Goal: Book appointment/travel/reservation

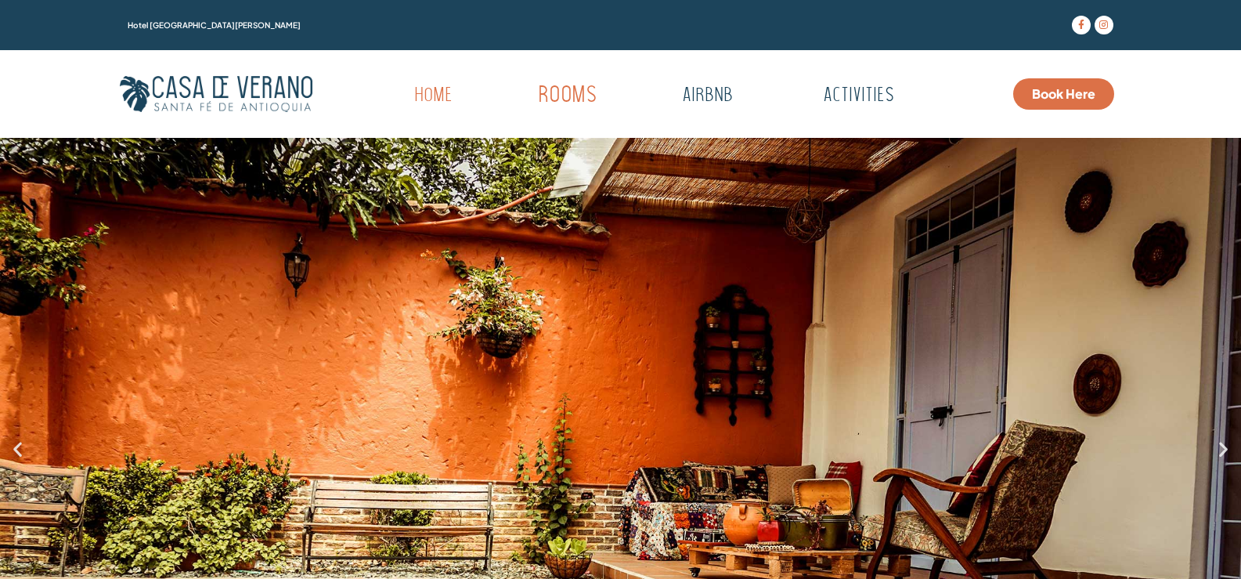
click at [563, 89] on link "Rooms" at bounding box center [567, 95] width 153 height 43
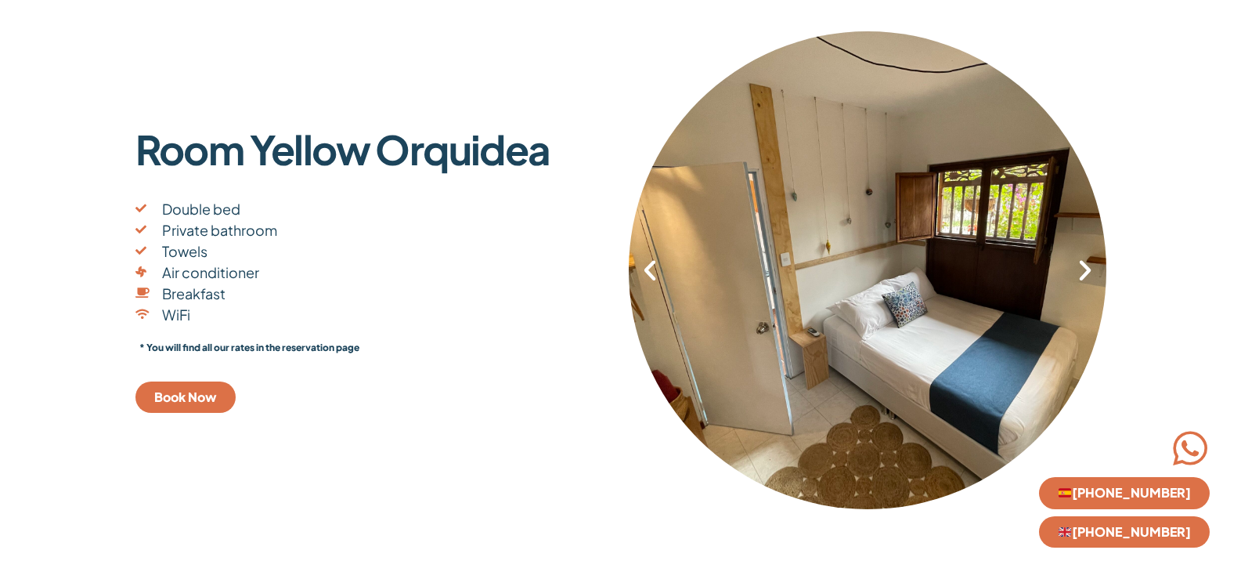
scroll to position [313, 0]
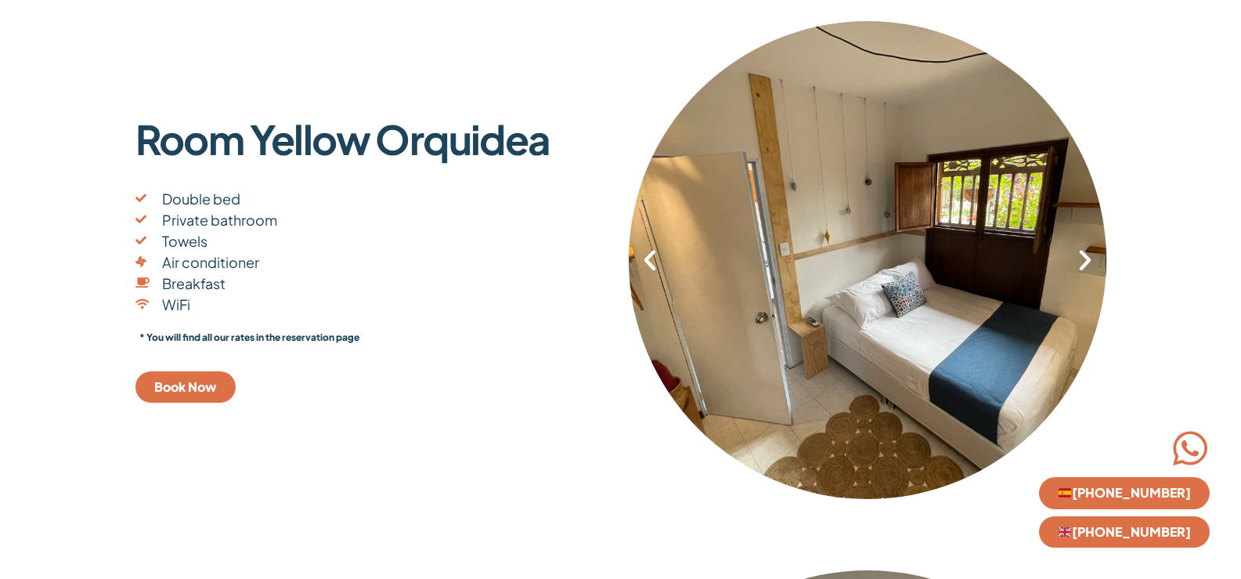
click at [1092, 273] on div "1 / 8" at bounding box center [867, 259] width 478 height 478
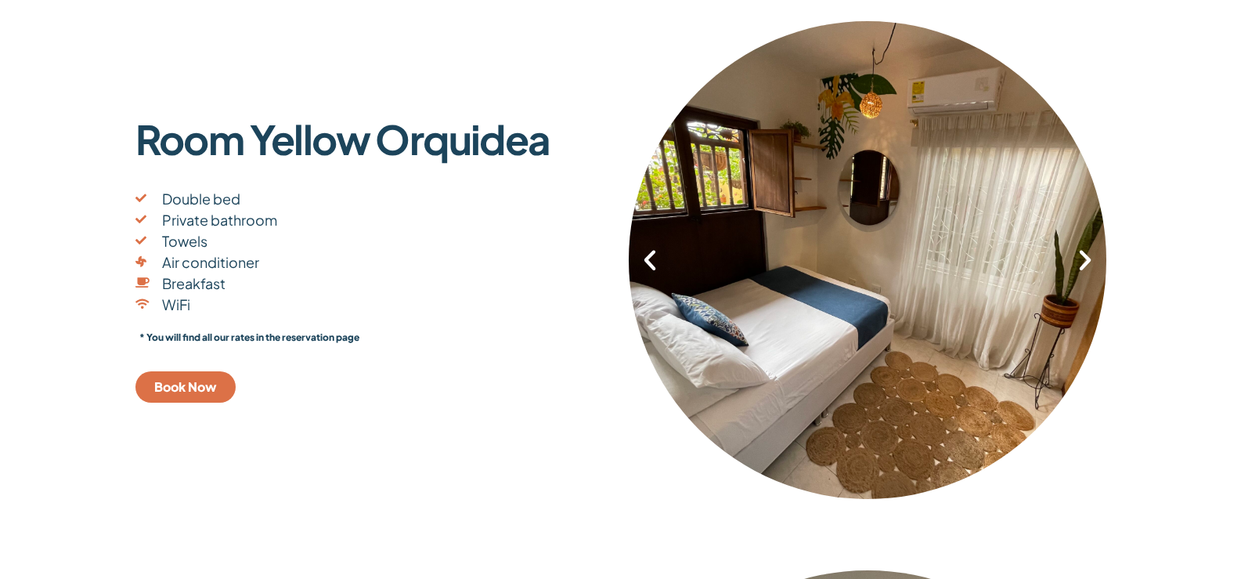
click at [1091, 265] on icon "Next slide" at bounding box center [1085, 260] width 27 height 27
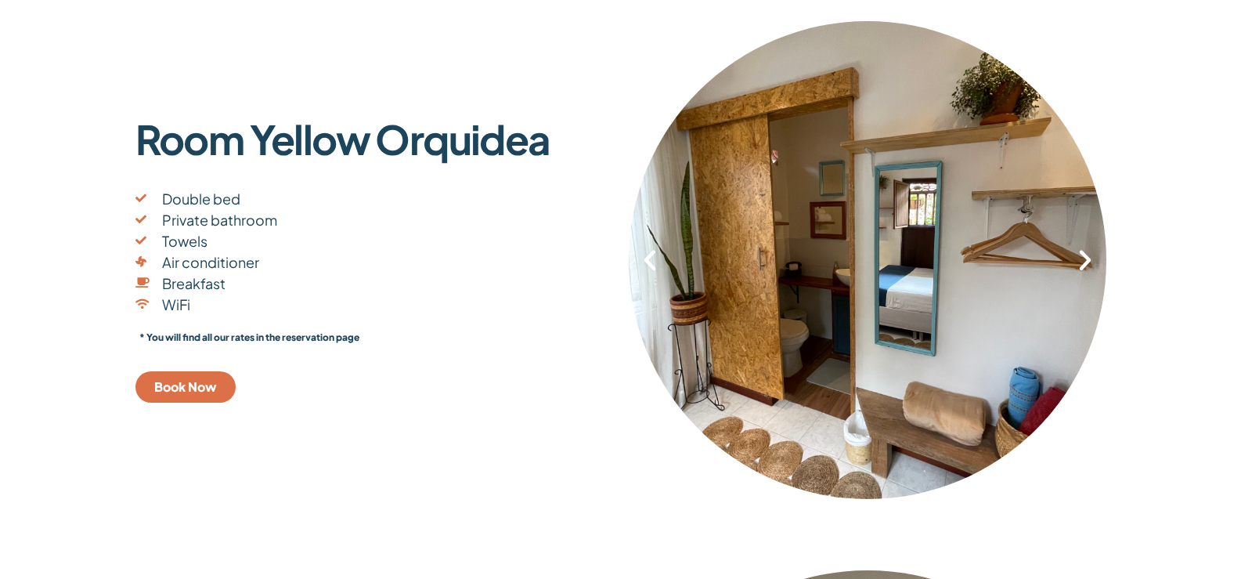
click at [1087, 252] on icon "Next slide" at bounding box center [1085, 260] width 27 height 27
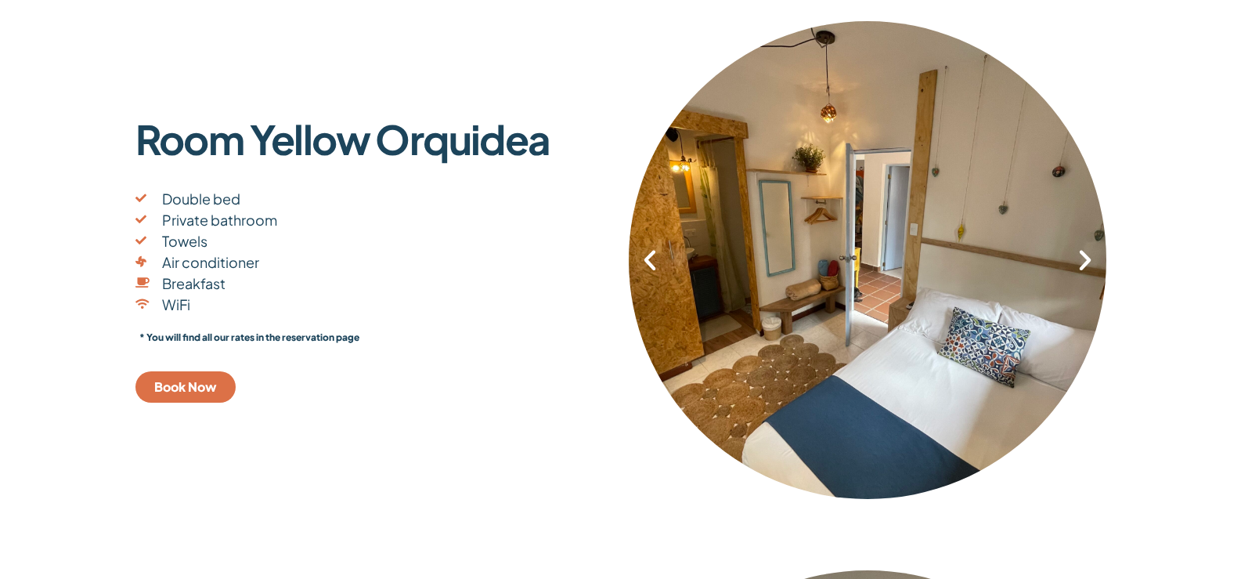
click at [1087, 252] on icon "Next slide" at bounding box center [1085, 260] width 27 height 27
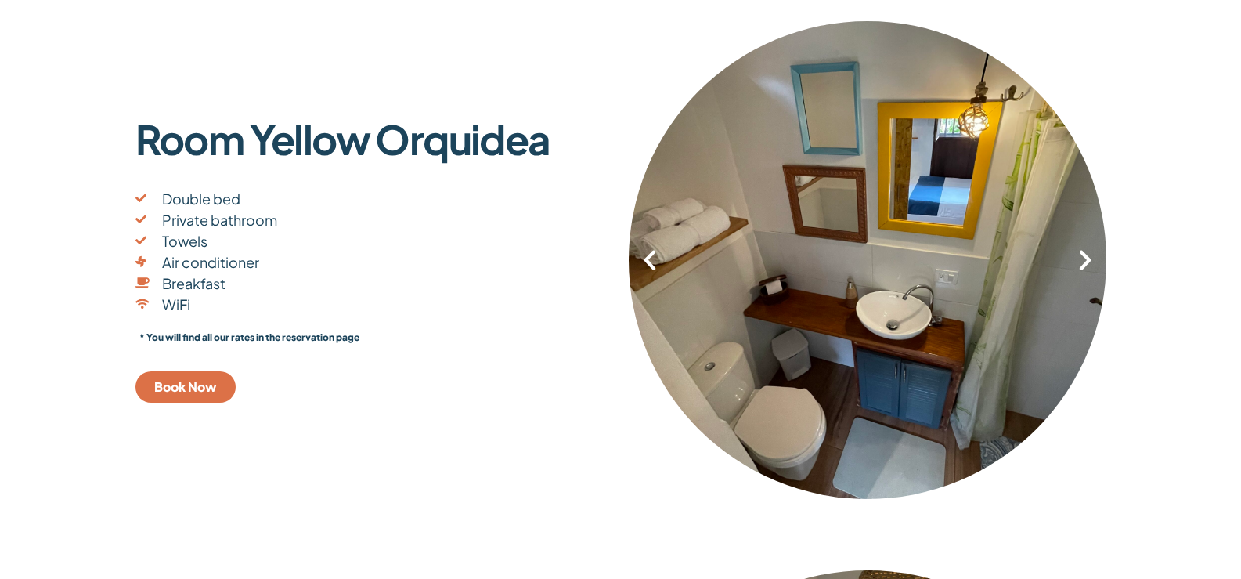
click at [1081, 266] on icon "Next slide" at bounding box center [1085, 260] width 27 height 27
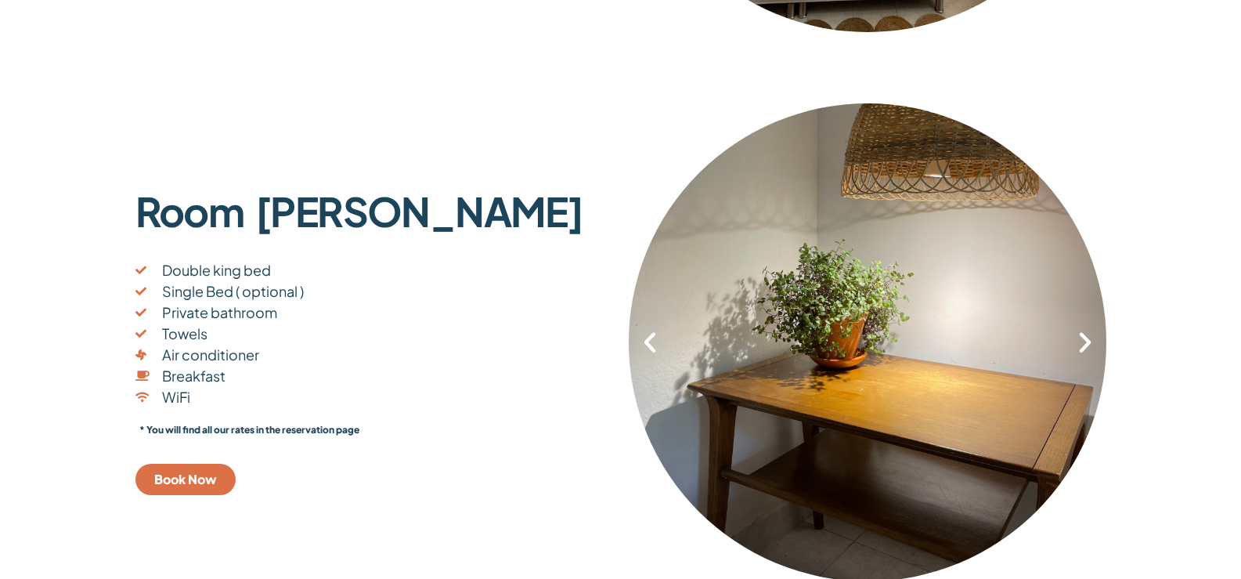
scroll to position [783, 0]
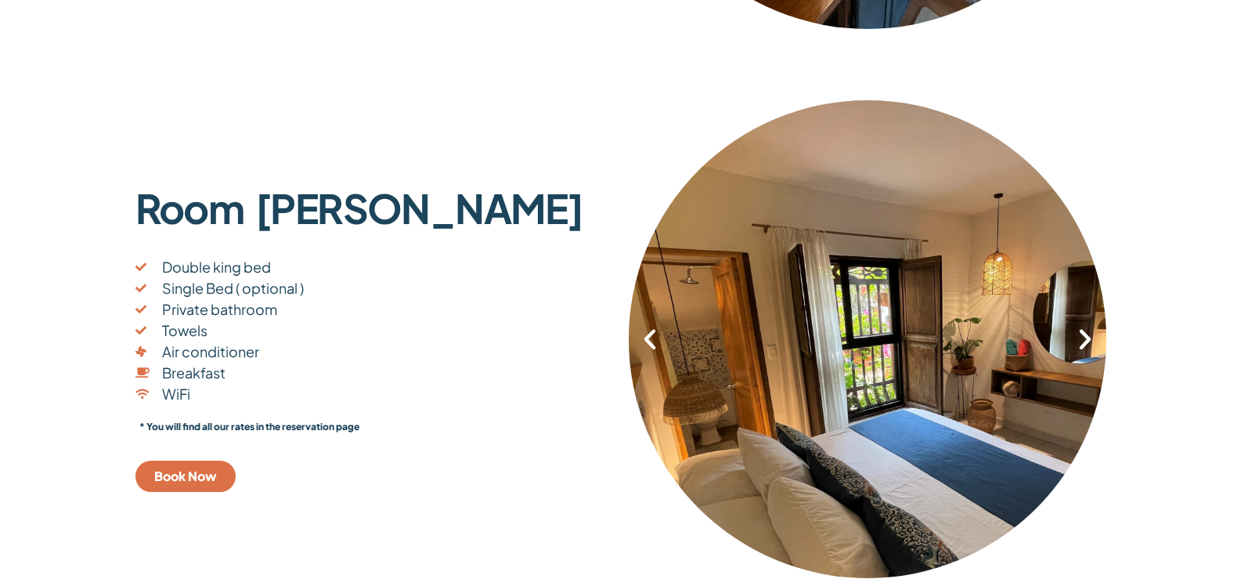
click at [1085, 346] on icon "Next slide" at bounding box center [1085, 339] width 27 height 27
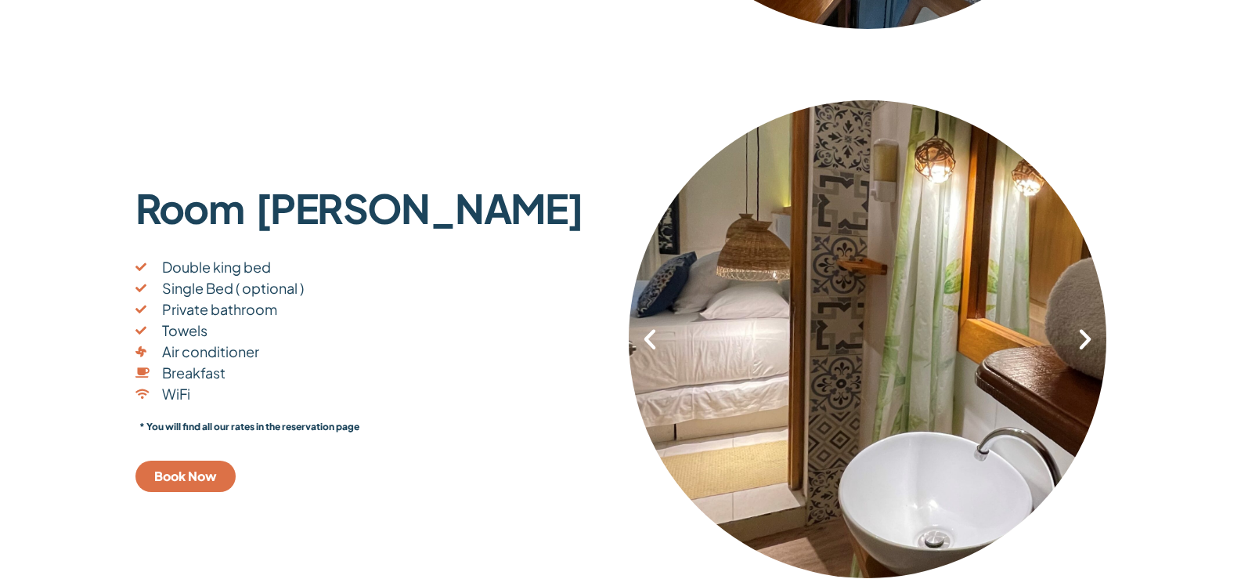
click at [1085, 345] on icon "Next slide" at bounding box center [1085, 339] width 27 height 27
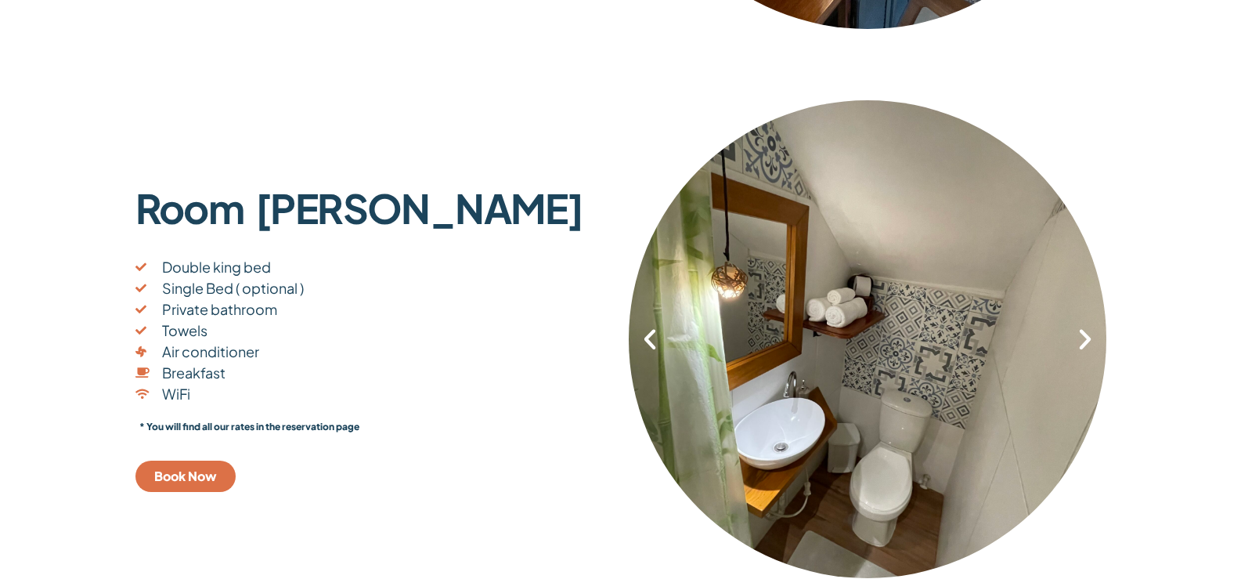
click at [1085, 345] on icon "Next slide" at bounding box center [1085, 339] width 27 height 27
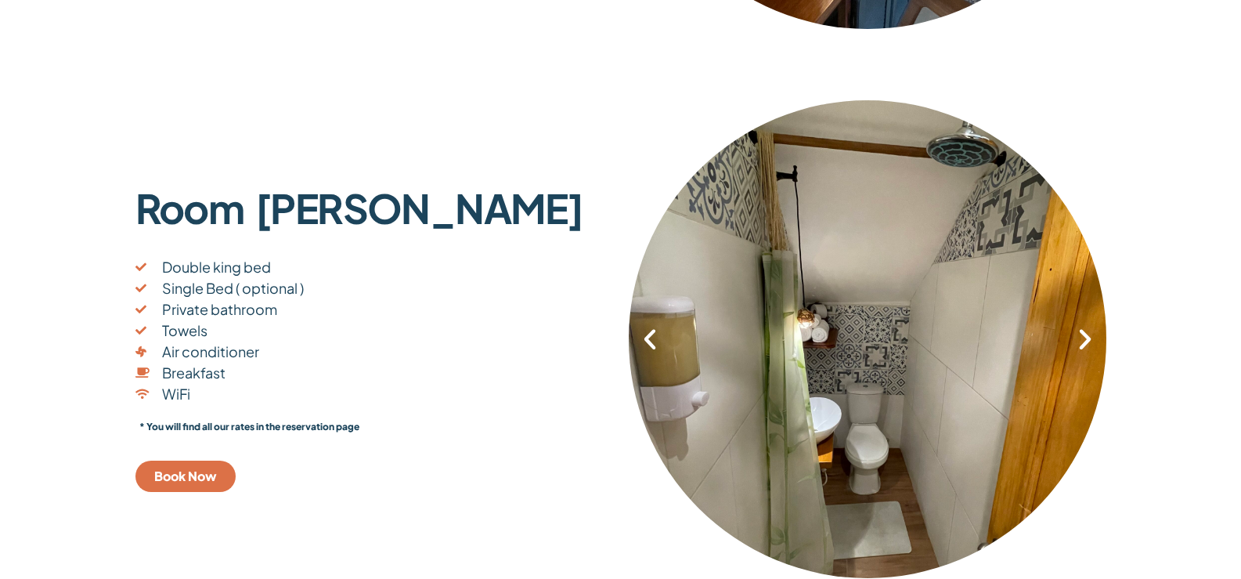
click at [1085, 345] on icon "Next slide" at bounding box center [1085, 339] width 27 height 27
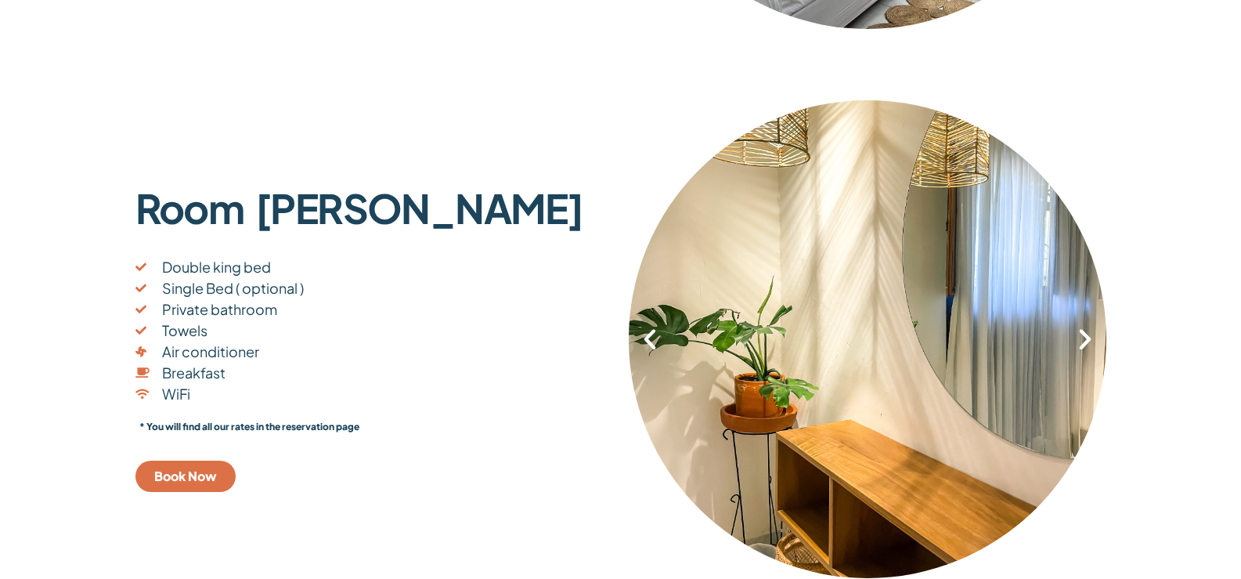
click at [1085, 345] on icon "Next slide" at bounding box center [1085, 339] width 27 height 27
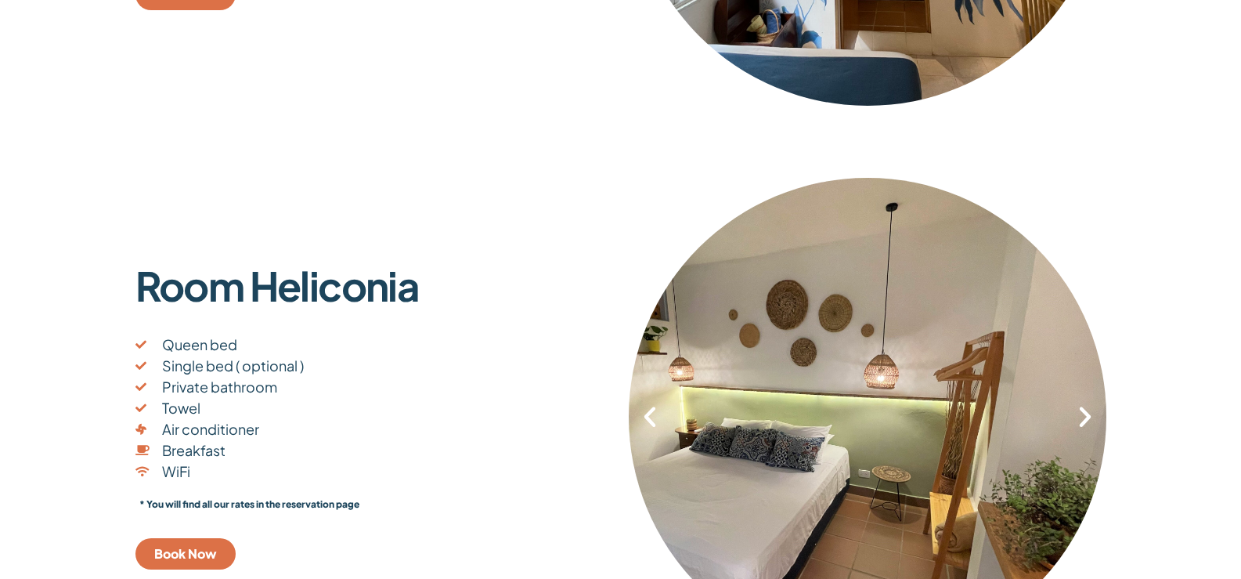
scroll to position [1879, 0]
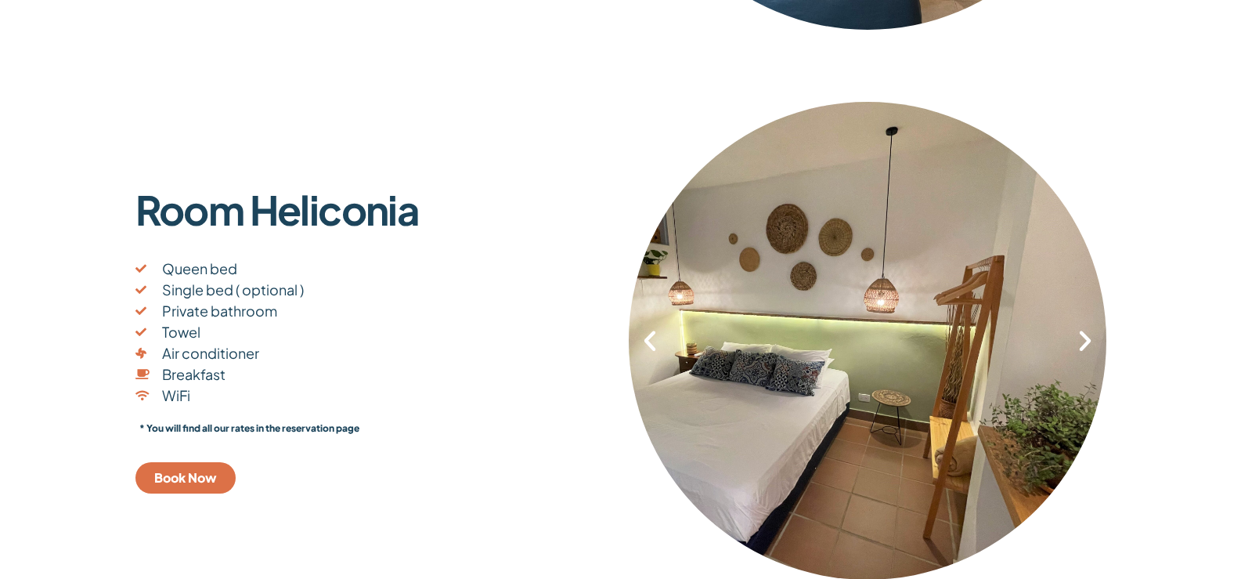
click at [1083, 343] on icon "Next slide" at bounding box center [1085, 340] width 27 height 27
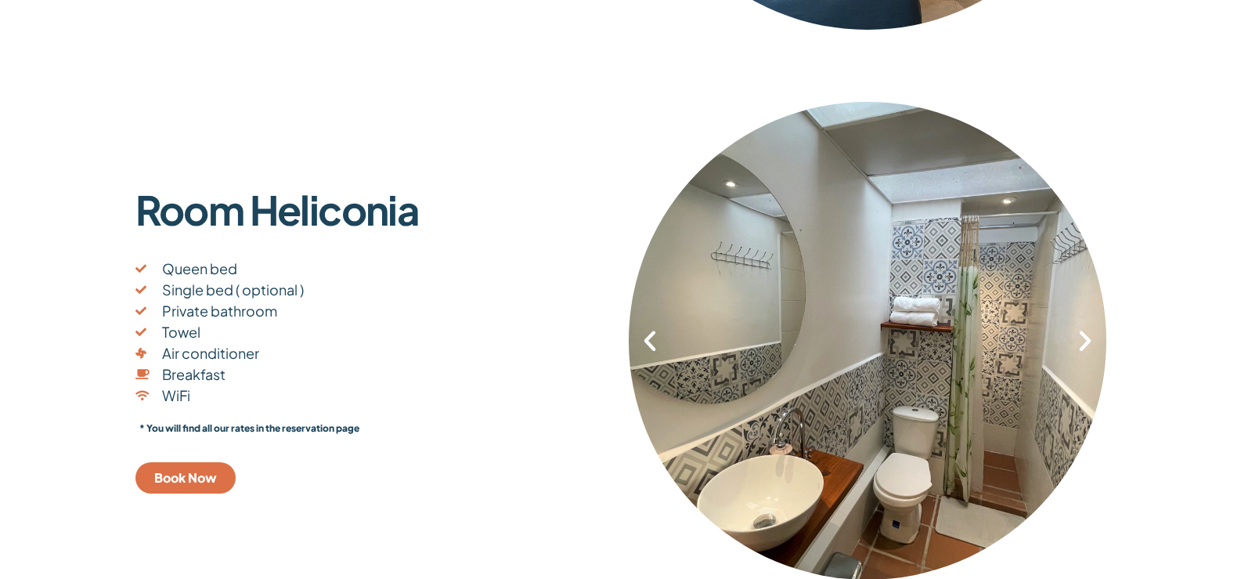
click at [1083, 343] on icon "Next slide" at bounding box center [1085, 340] width 27 height 27
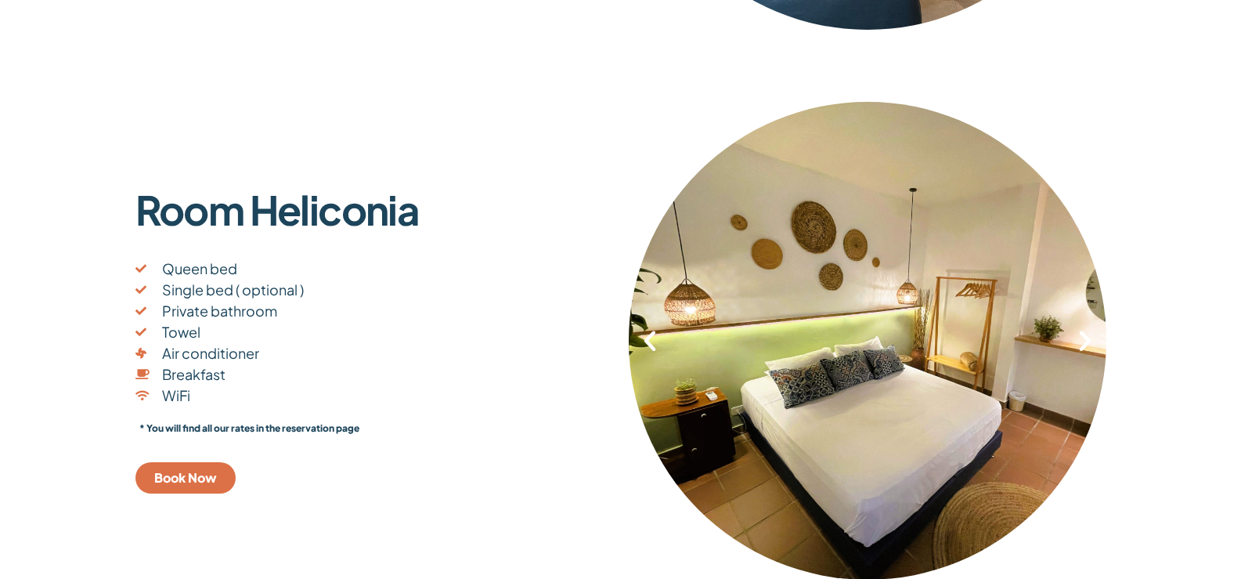
click at [1083, 343] on icon "Next slide" at bounding box center [1085, 340] width 27 height 27
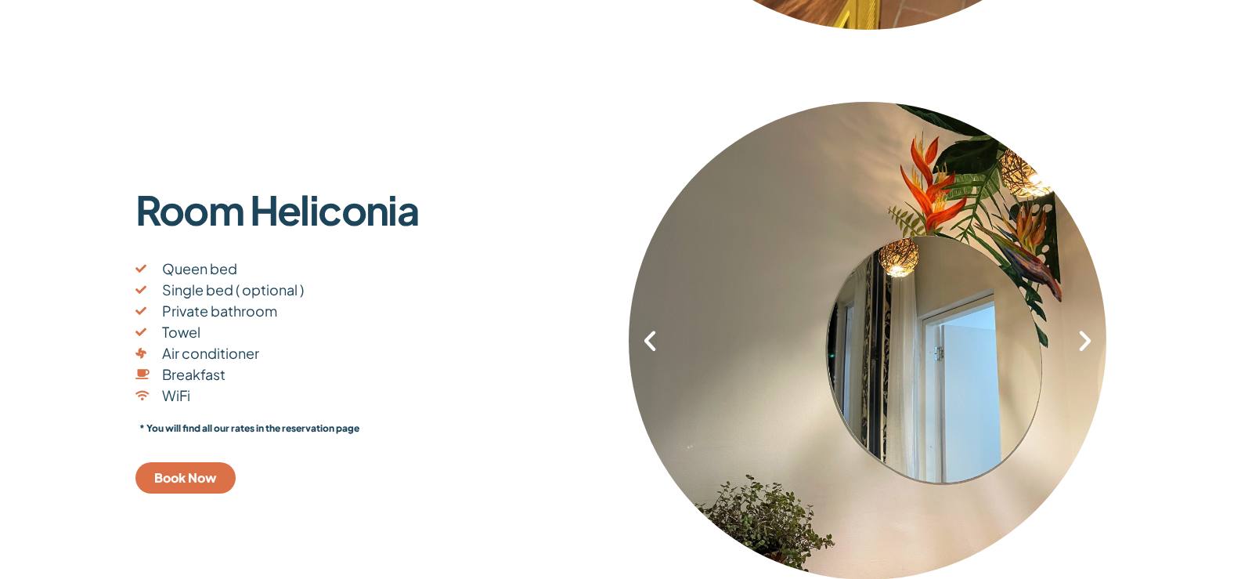
click at [1083, 343] on icon "Next slide" at bounding box center [1085, 340] width 27 height 27
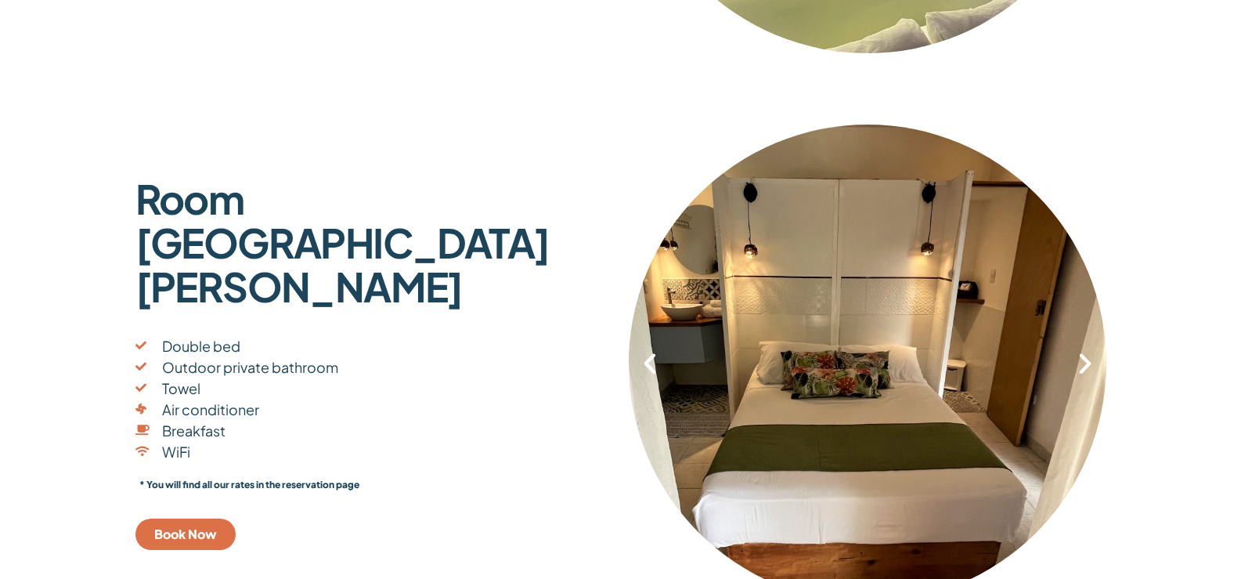
scroll to position [2427, 0]
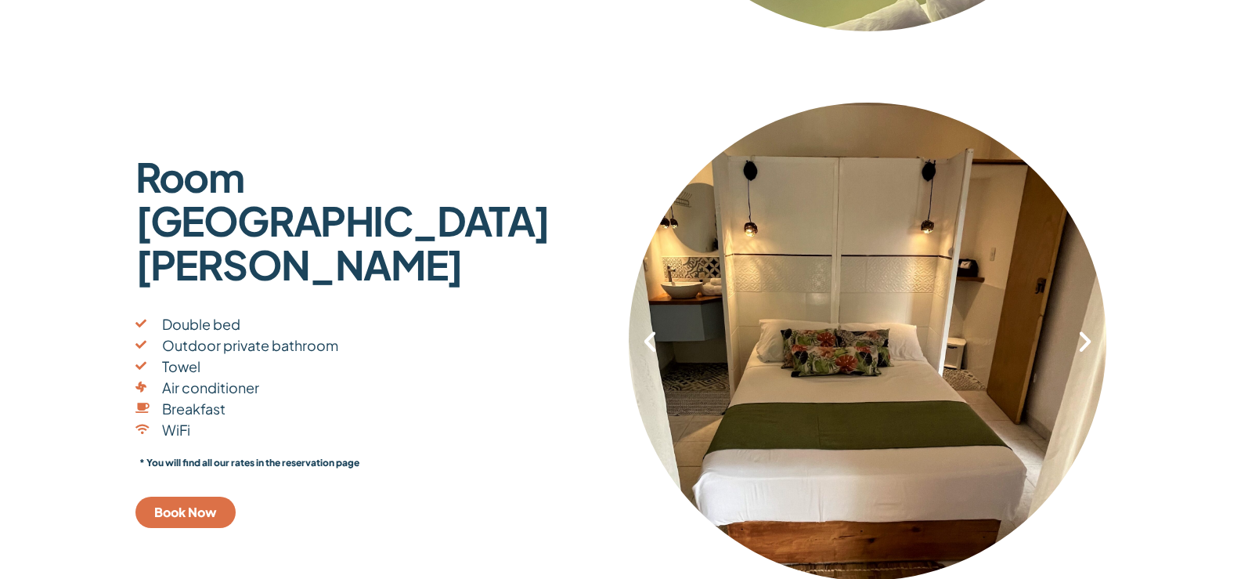
click at [1086, 344] on icon "Next slide" at bounding box center [1085, 341] width 27 height 27
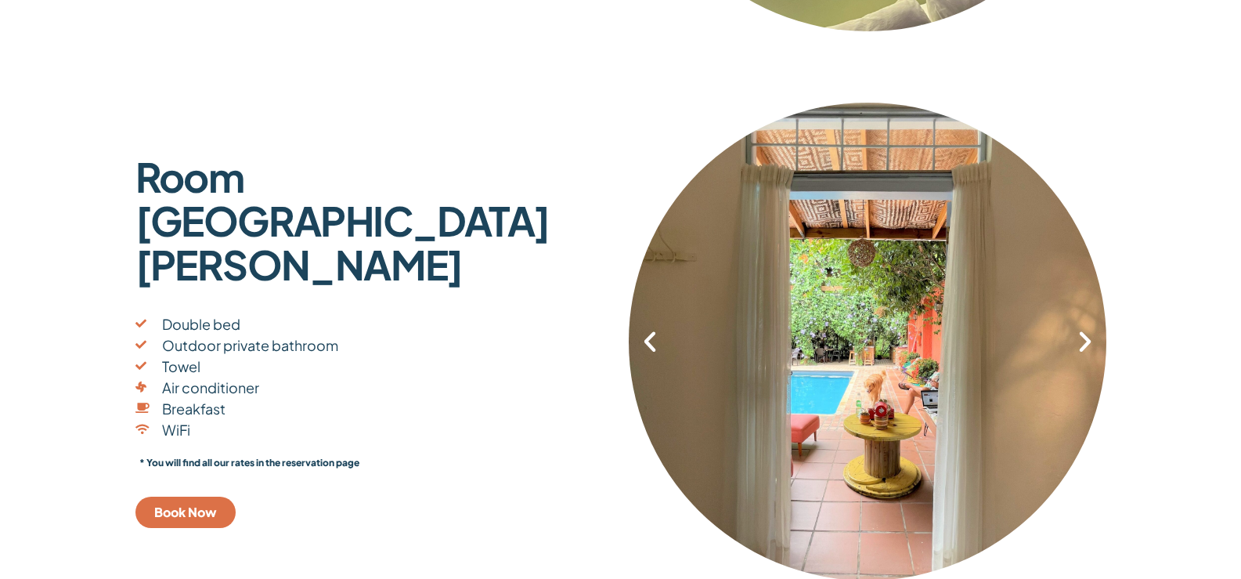
click at [1086, 344] on icon "Next slide" at bounding box center [1085, 341] width 27 height 27
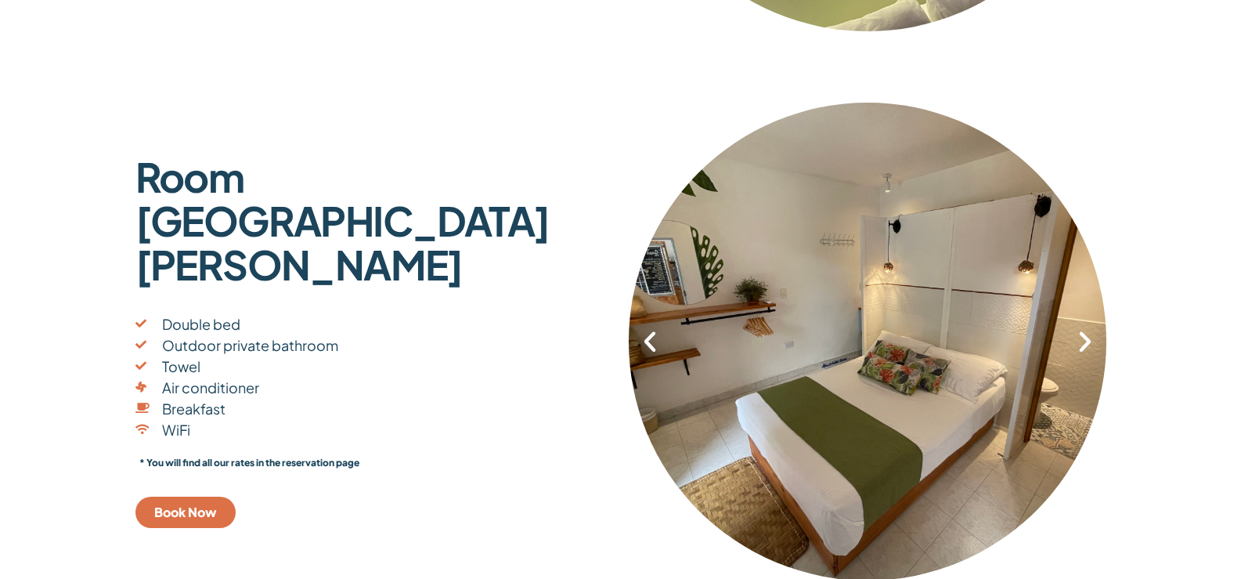
click at [1086, 344] on icon "Next slide" at bounding box center [1085, 341] width 27 height 27
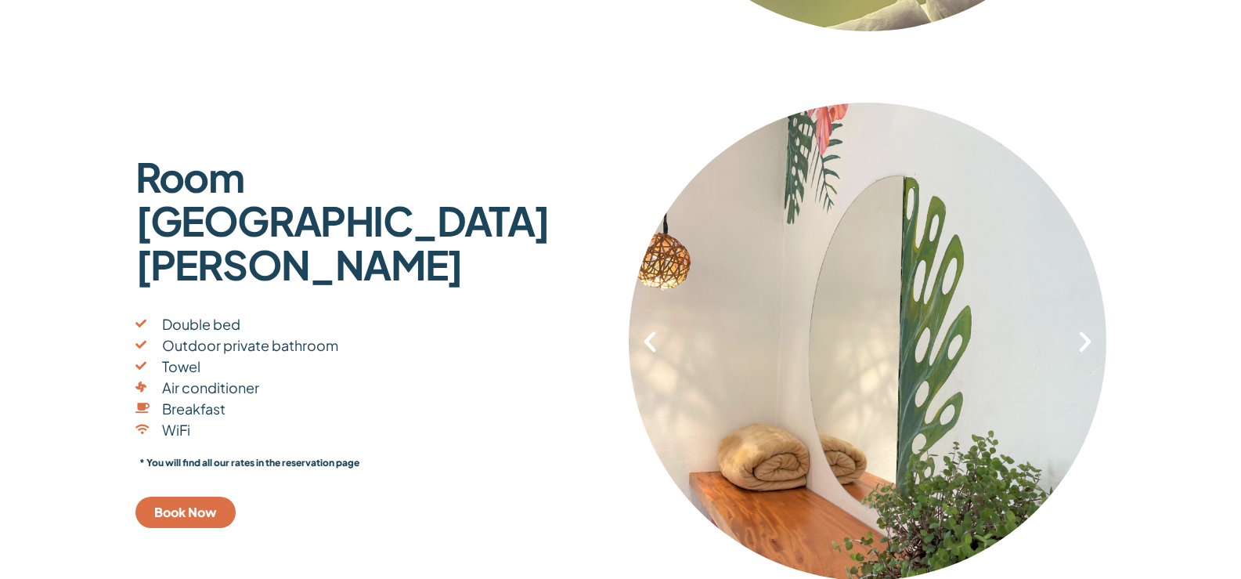
click at [1086, 344] on icon "Next slide" at bounding box center [1085, 341] width 27 height 27
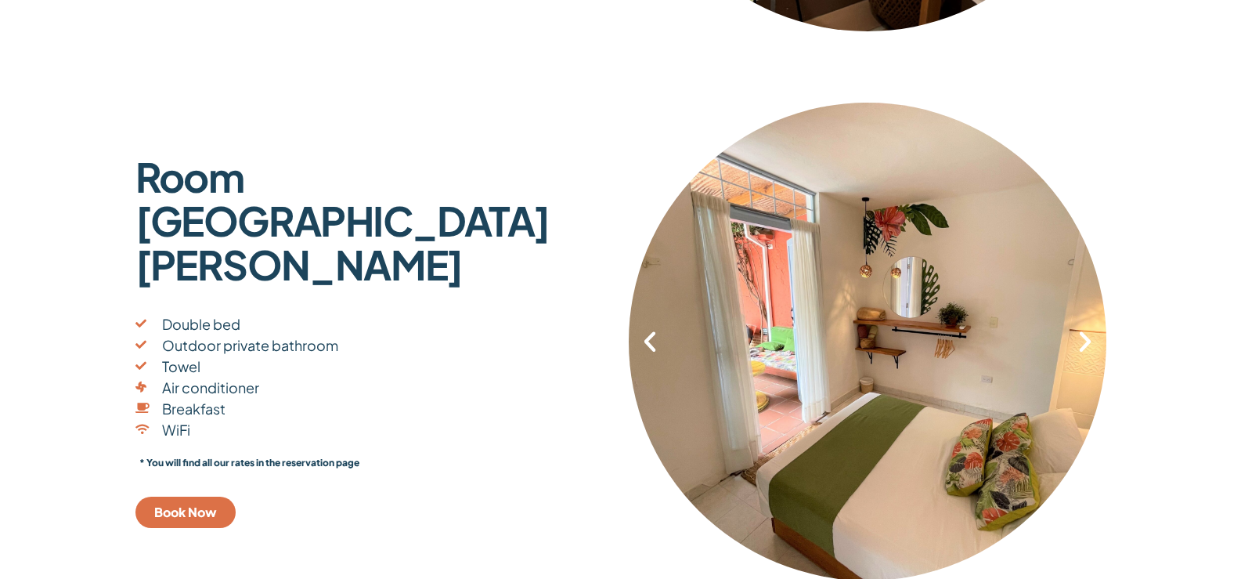
click at [1086, 344] on icon "Next slide" at bounding box center [1085, 341] width 27 height 27
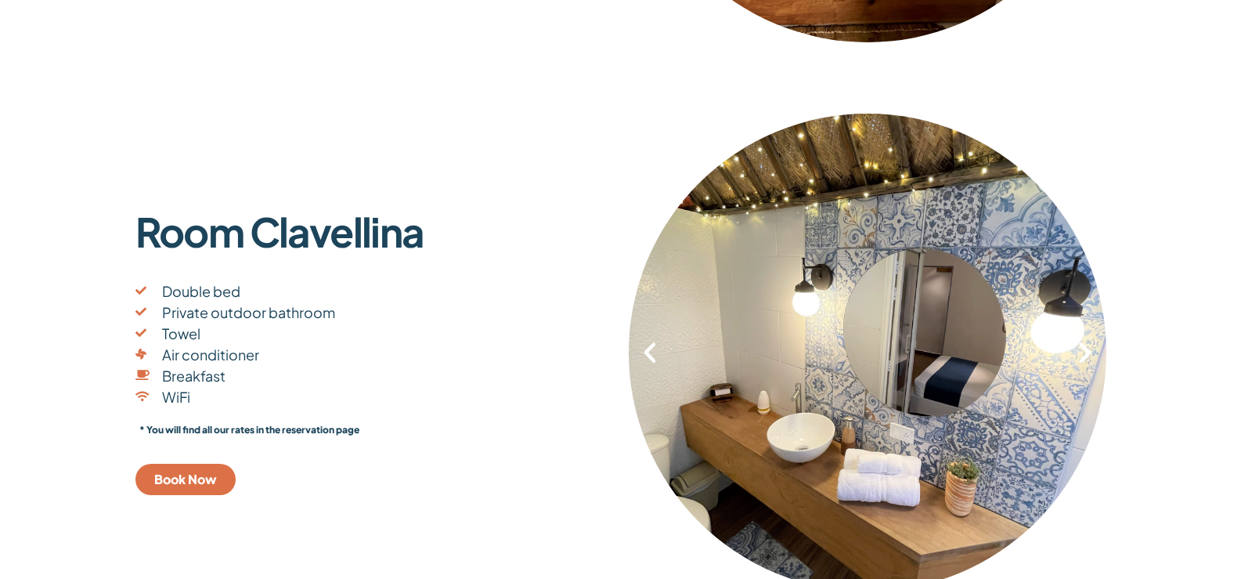
scroll to position [3054, 0]
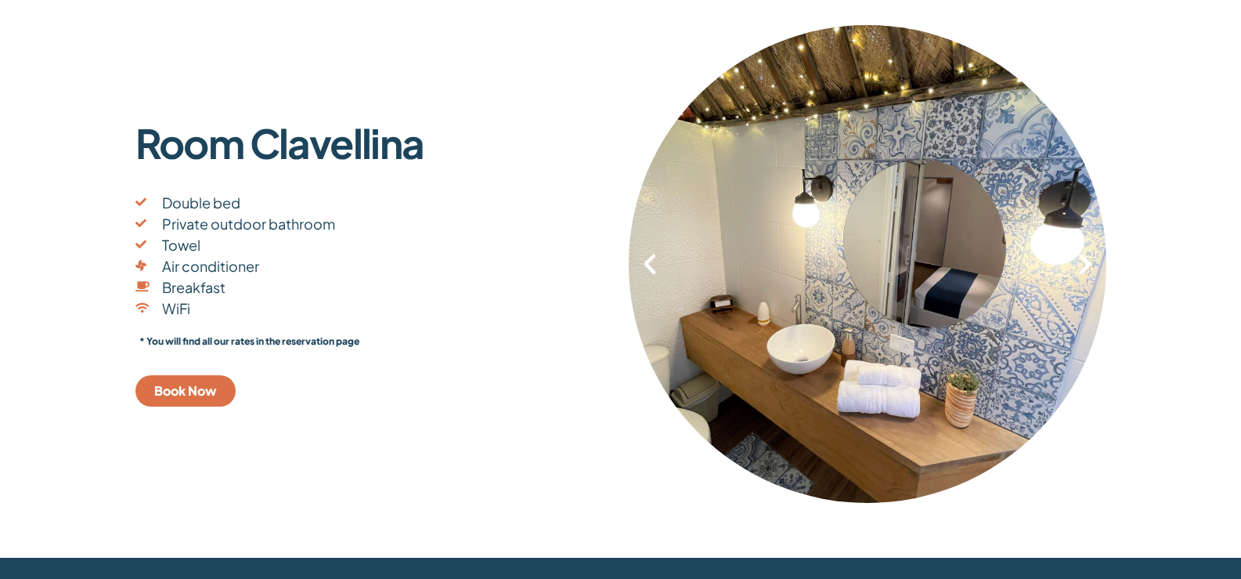
click at [1078, 267] on icon "Next slide" at bounding box center [1085, 264] width 27 height 27
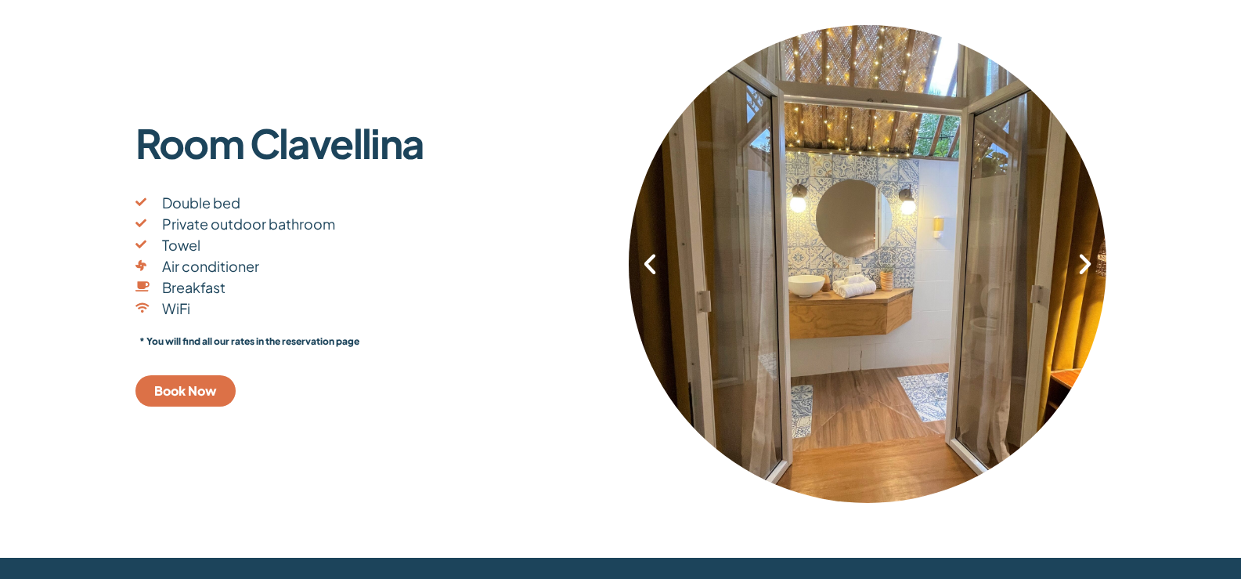
click at [1079, 269] on icon "Next slide" at bounding box center [1085, 264] width 27 height 27
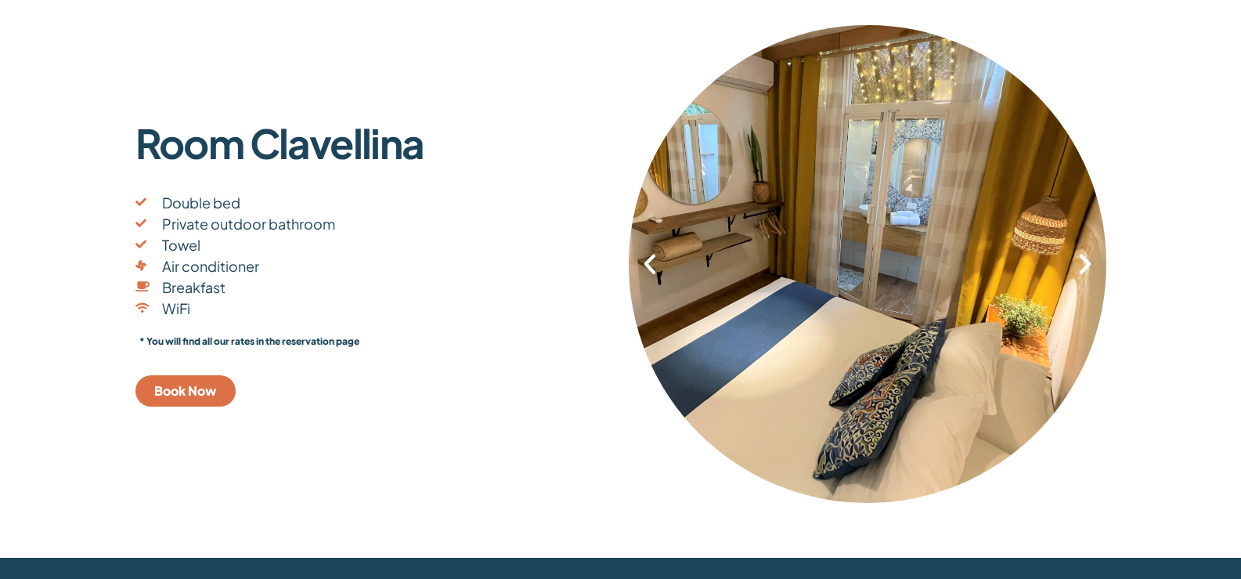
click at [1079, 267] on icon "Next slide" at bounding box center [1085, 264] width 27 height 27
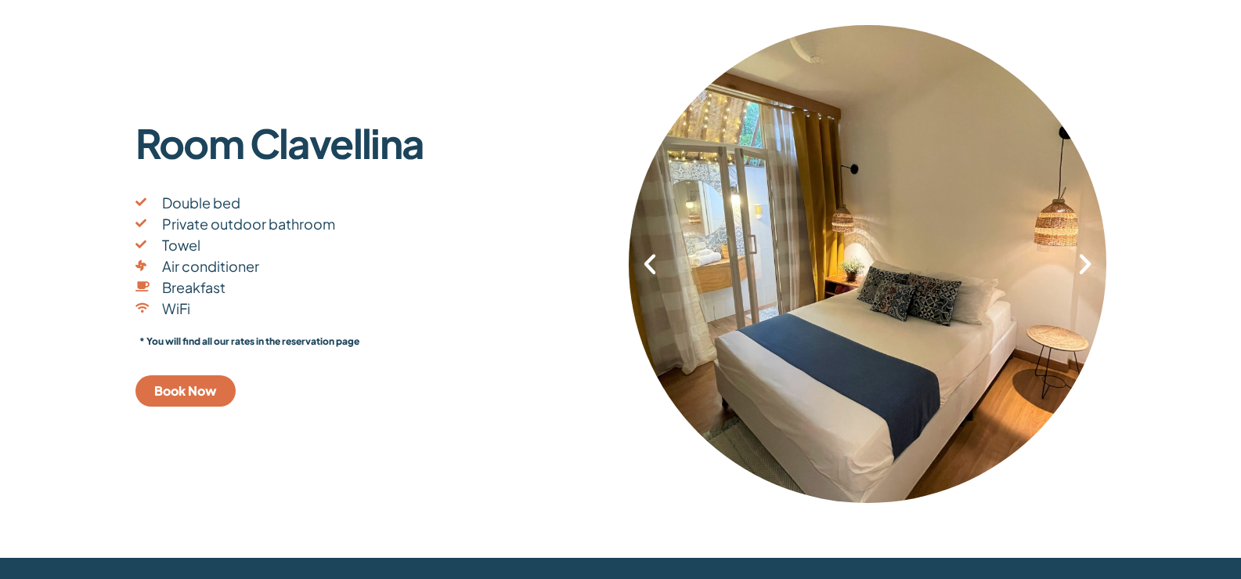
click at [646, 261] on icon "Previous slide" at bounding box center [650, 264] width 27 height 27
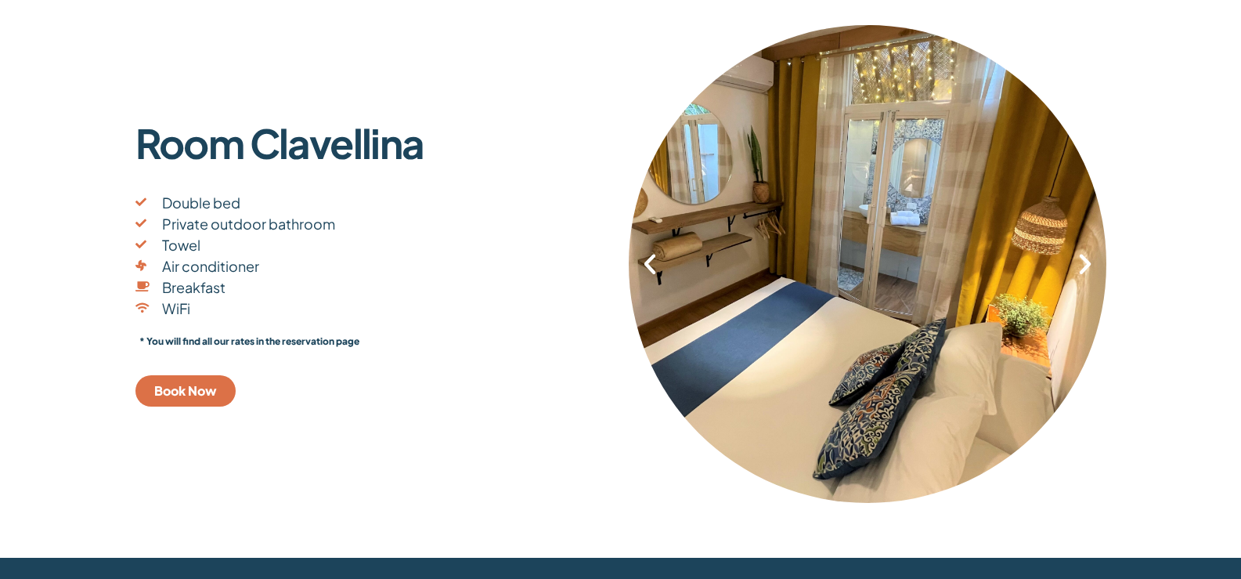
click at [1077, 269] on icon "Next slide" at bounding box center [1085, 264] width 27 height 27
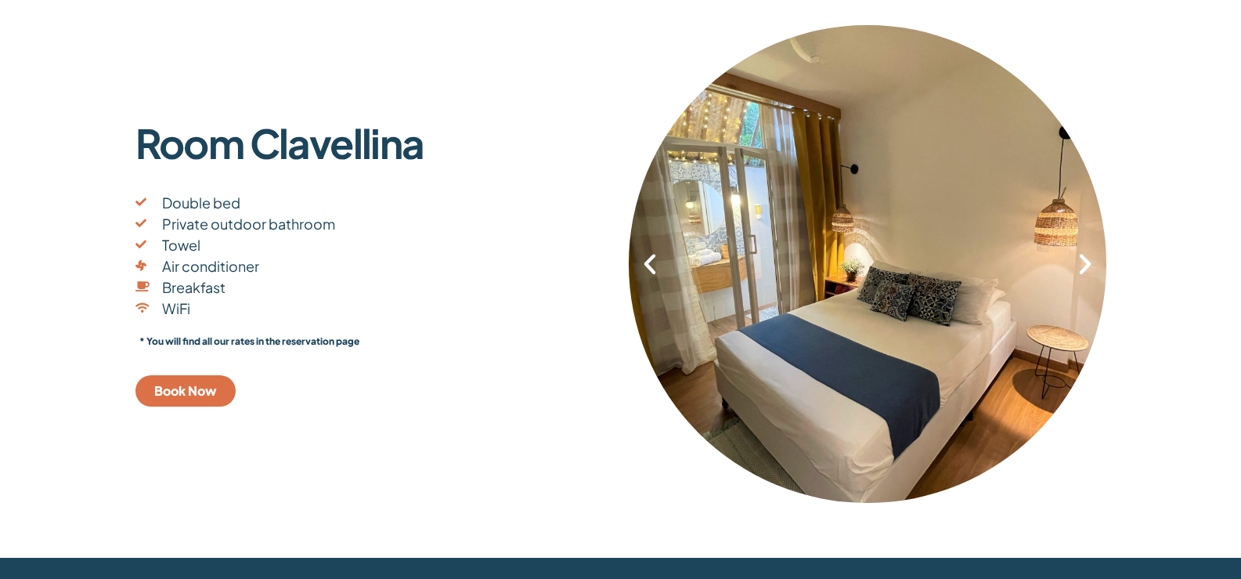
click at [1081, 266] on icon "Next slide" at bounding box center [1085, 264] width 27 height 27
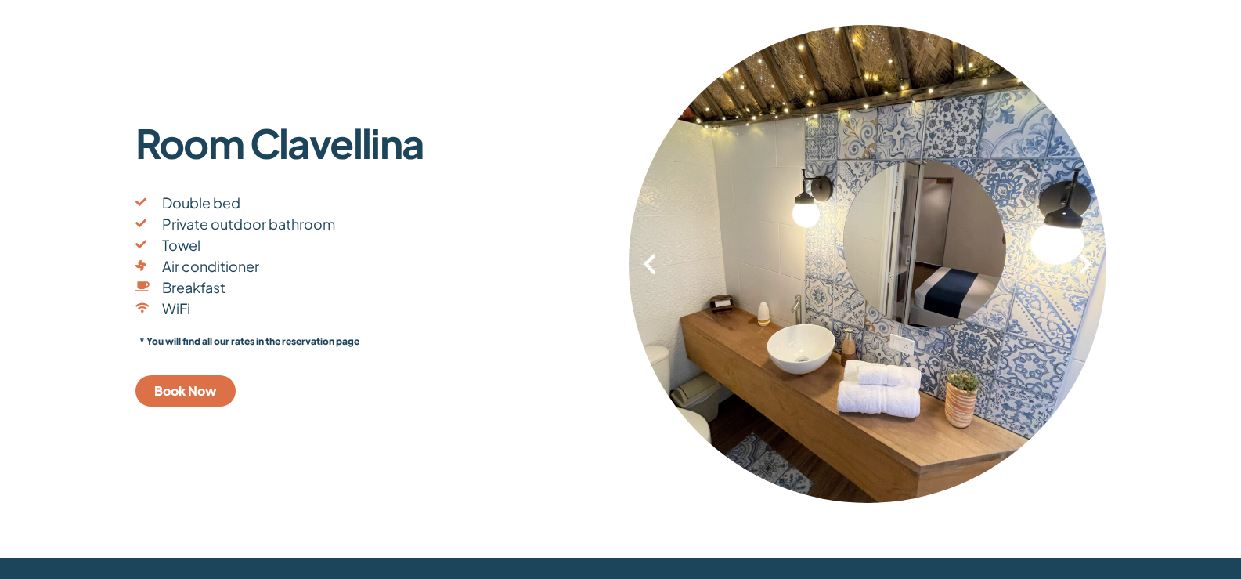
click at [1081, 266] on icon "Next slide" at bounding box center [1085, 264] width 27 height 27
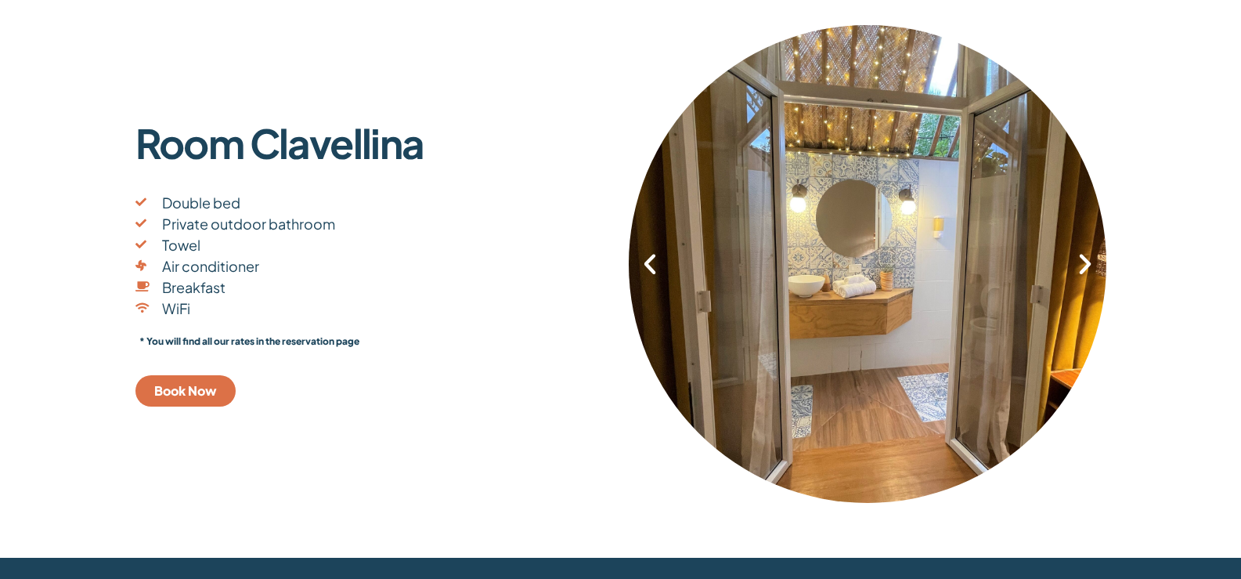
click at [1081, 266] on icon "Next slide" at bounding box center [1085, 264] width 27 height 27
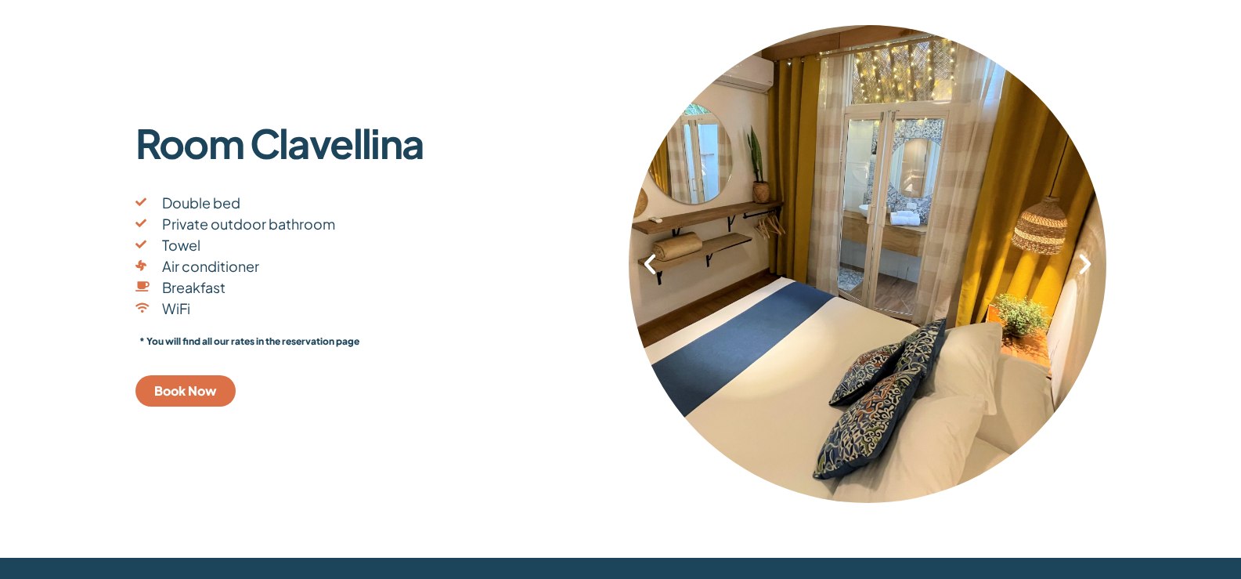
click at [1081, 266] on icon "Next slide" at bounding box center [1085, 264] width 27 height 27
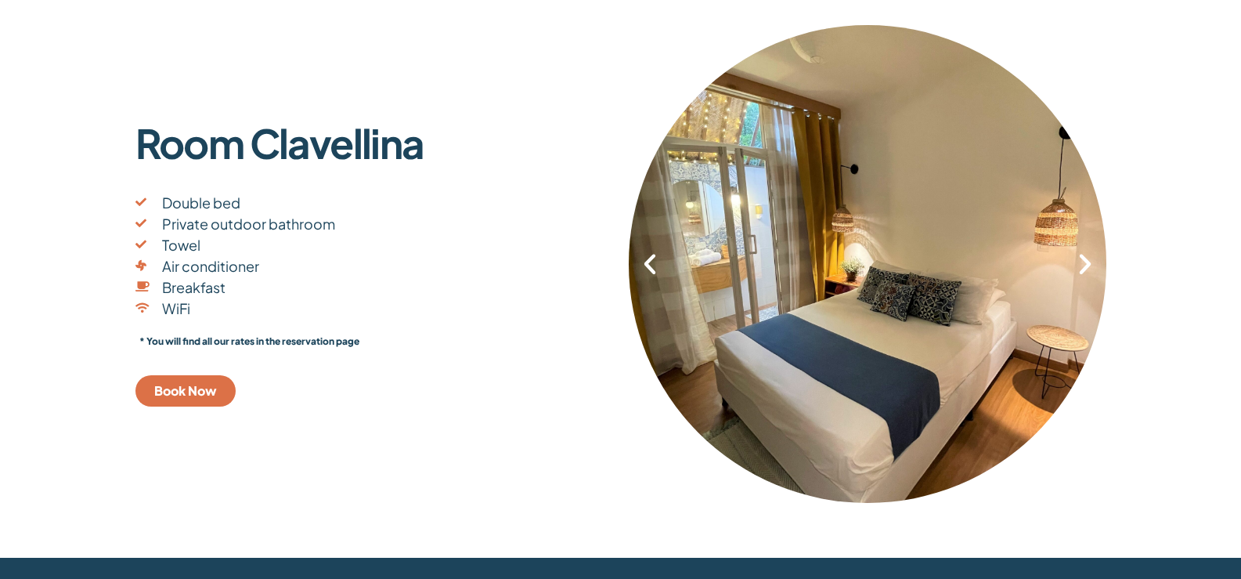
click at [1081, 266] on icon "Next slide" at bounding box center [1085, 264] width 27 height 27
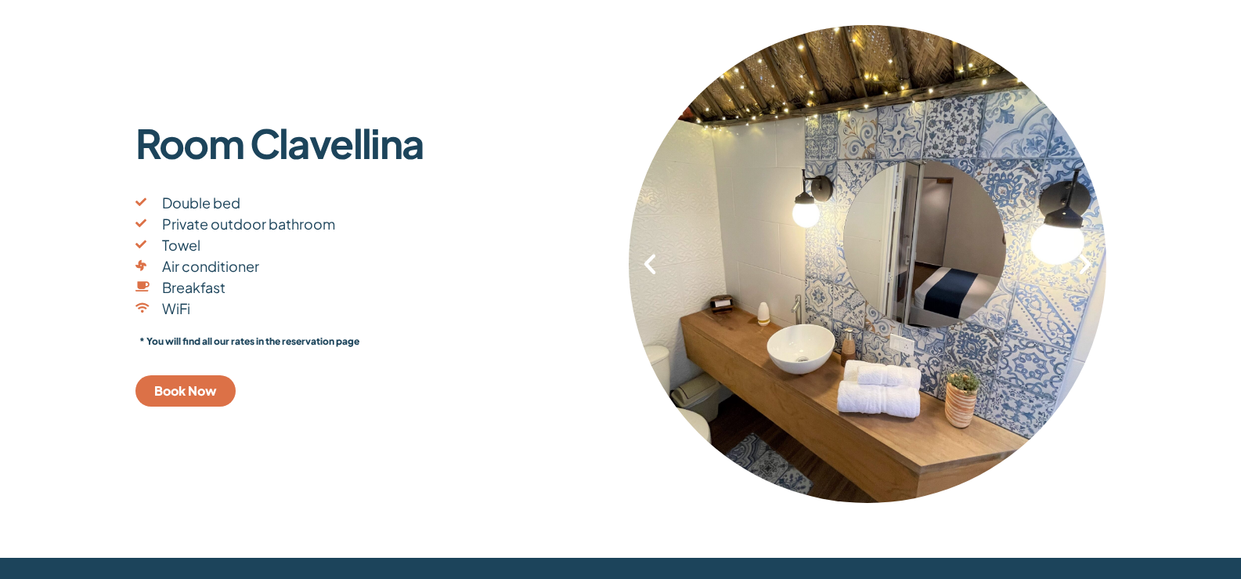
click at [1081, 266] on icon "Next slide" at bounding box center [1085, 264] width 27 height 27
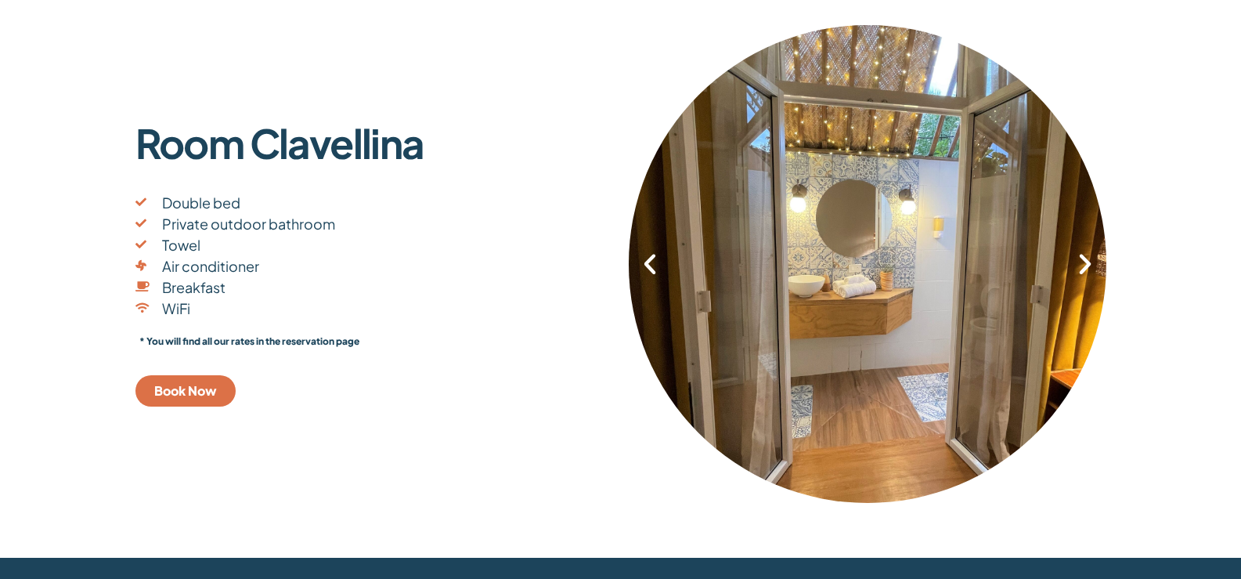
click at [1081, 266] on icon "Next slide" at bounding box center [1085, 264] width 27 height 27
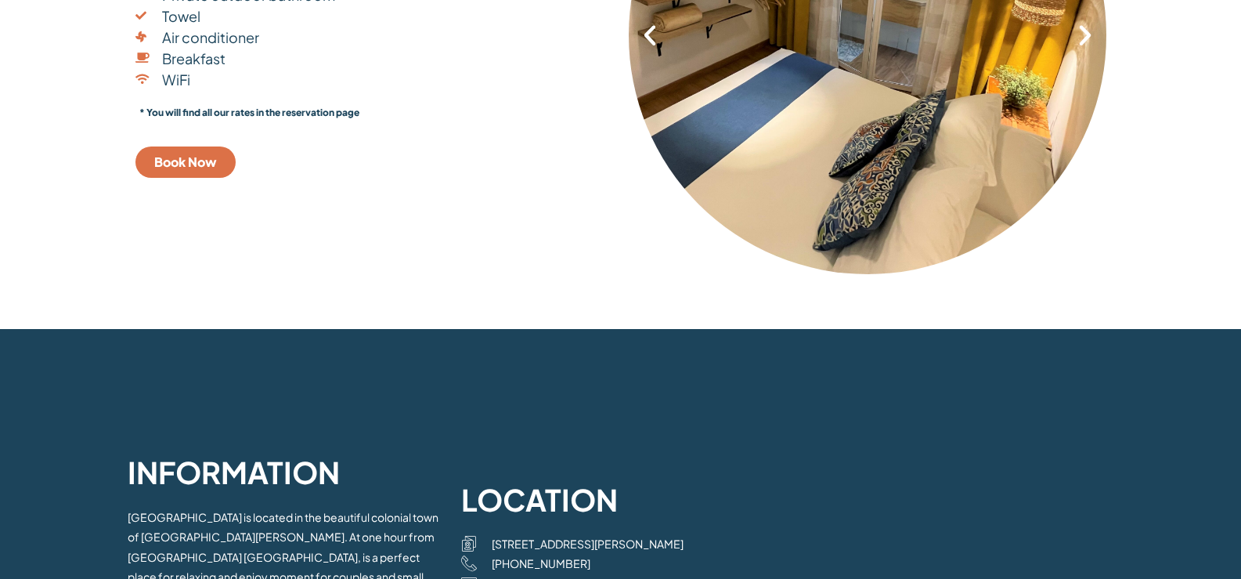
scroll to position [3289, 0]
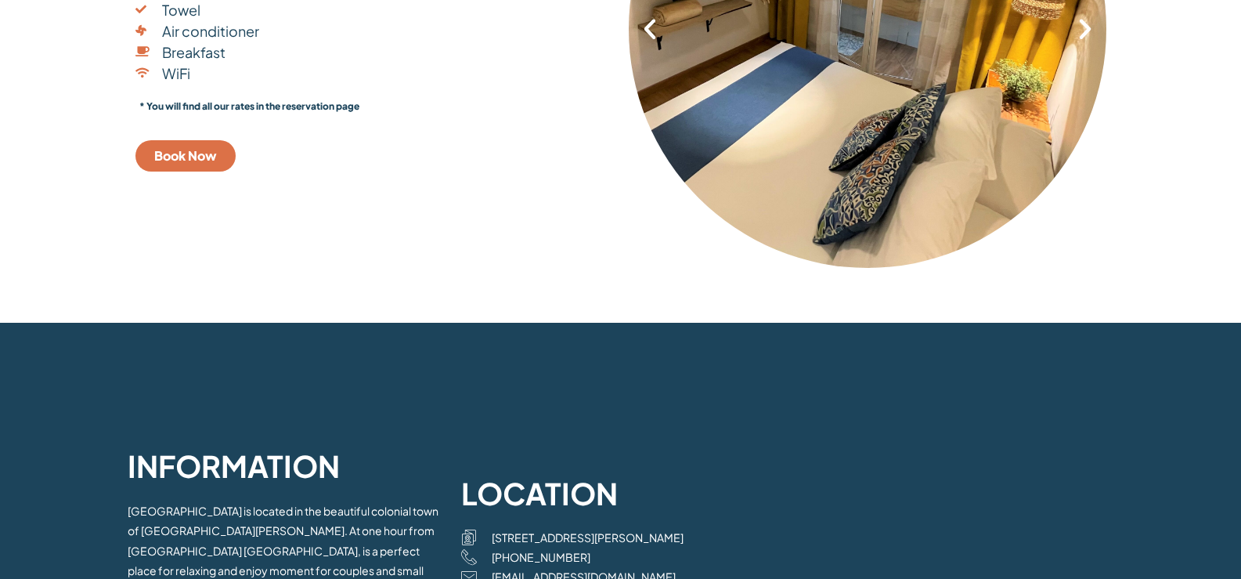
click at [189, 157] on span "Book Now" at bounding box center [185, 156] width 63 height 13
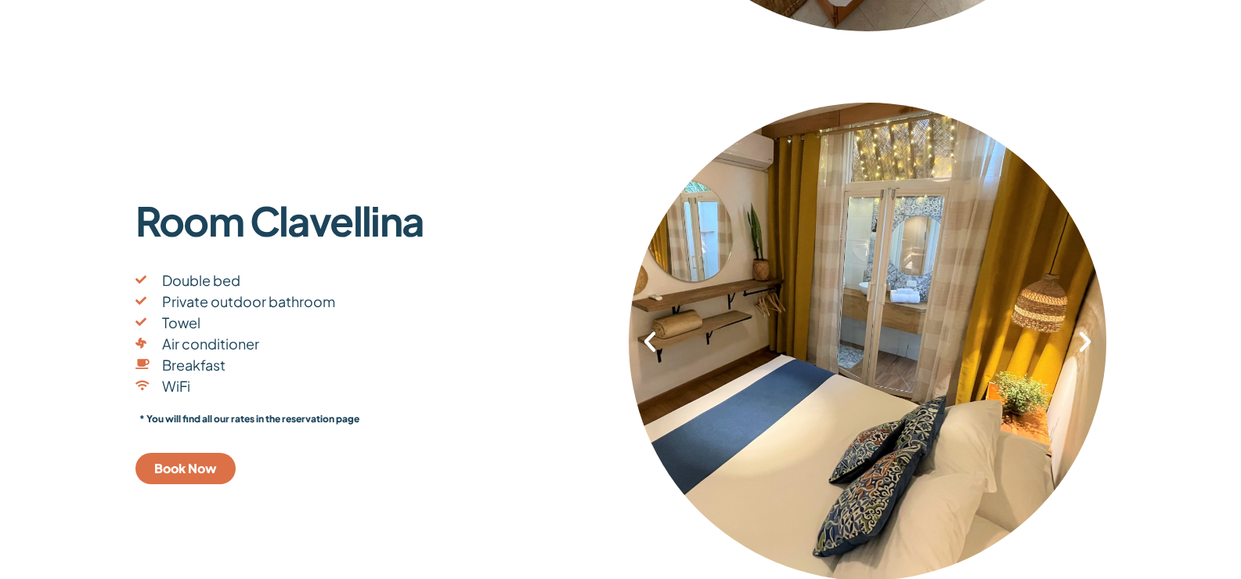
scroll to position [2976, 0]
